Goal: Transaction & Acquisition: Book appointment/travel/reservation

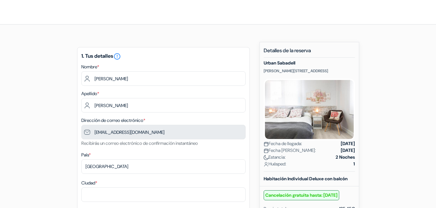
click at [106, 185] on div "Ciudad *" at bounding box center [163, 190] width 164 height 23
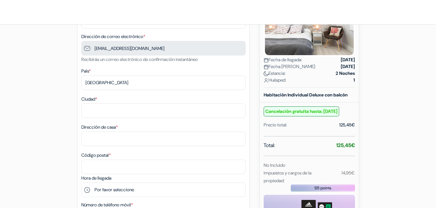
scroll to position [90, 0]
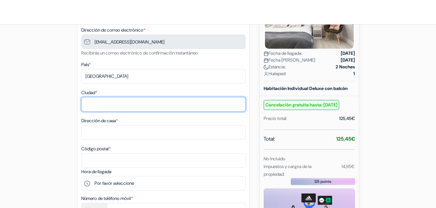
click at [118, 104] on input "Ciudad *" at bounding box center [163, 104] width 164 height 15
type input "m"
type input "[GEOGRAPHIC_DATA]"
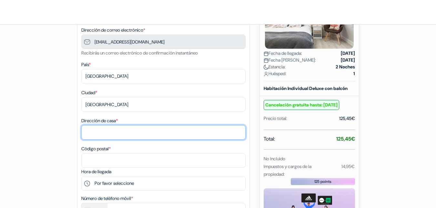
click at [109, 132] on input "Dirección de casa *" at bounding box center [163, 132] width 164 height 15
type input "C/ Riazas 12-14, 2º F"
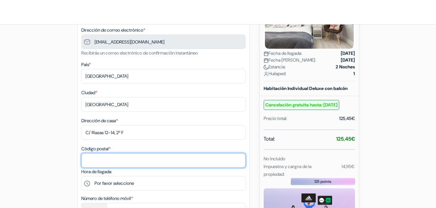
click at [116, 157] on input "Código postal *" at bounding box center [163, 160] width 164 height 15
type input "28794"
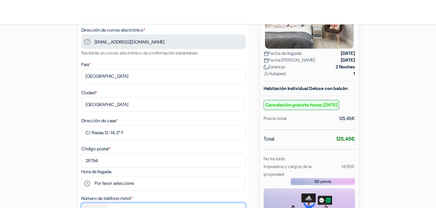
type input "620593280"
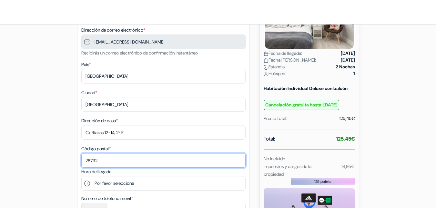
type input "28792"
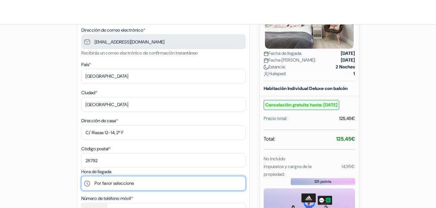
click at [175, 182] on select "Por favor seleccione 15:00 16:00 17:00 18:00 19:00 20:00" at bounding box center [163, 183] width 164 height 15
click at [133, 182] on select "Por favor seleccione 15:00 16:00 17:00 18:00 19:00 20:00" at bounding box center [163, 183] width 164 height 15
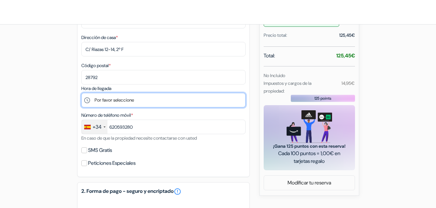
scroll to position [181, 0]
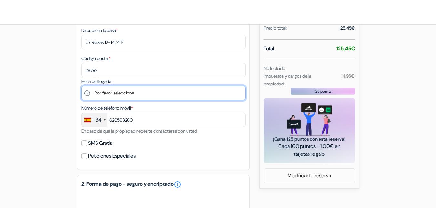
click at [122, 91] on select "Por favor seleccione 15:00 16:00 17:00 18:00 19:00 20:00" at bounding box center [163, 93] width 164 height 15
select select "15"
click at [81, 86] on select "Por favor seleccione 15:00 16:00 17:00 18:00 19:00 20:00" at bounding box center [163, 93] width 164 height 15
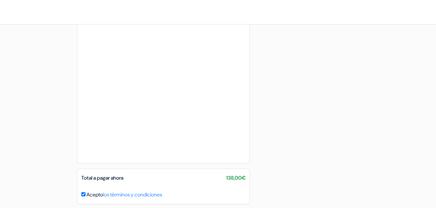
scroll to position [434, 0]
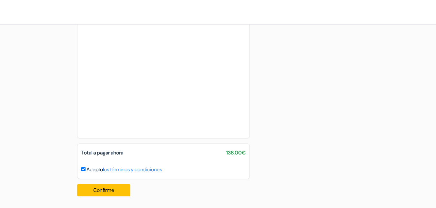
click at [82, 169] on input "Acepto los términos y condiciones" at bounding box center [83, 169] width 4 height 4
checkbox input "false"
